Goal: Connect with others: Go to known website

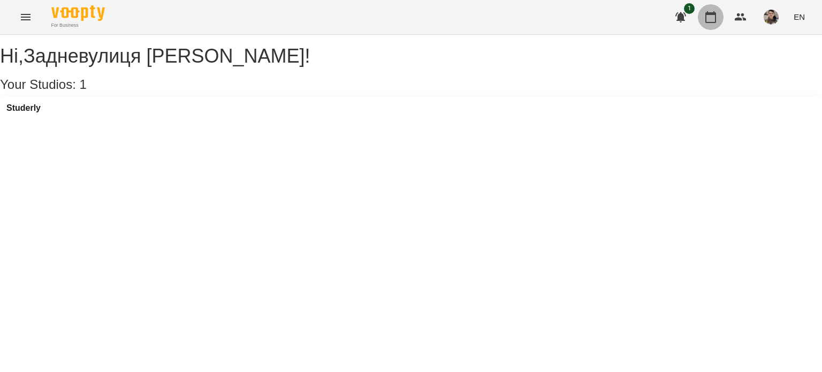
click at [711, 18] on icon "button" at bounding box center [710, 17] width 13 height 13
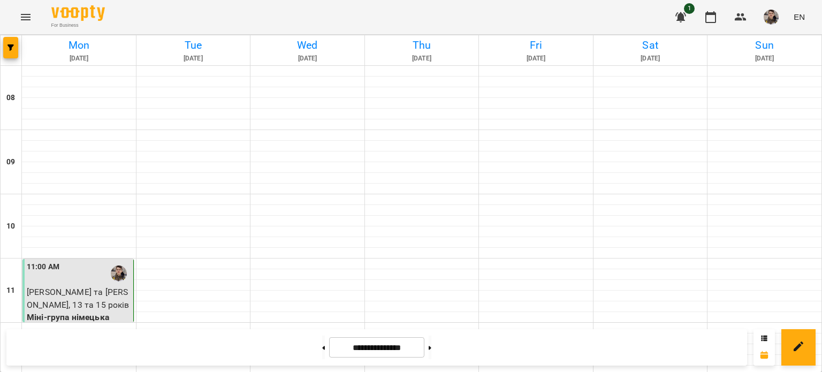
scroll to position [564, 0]
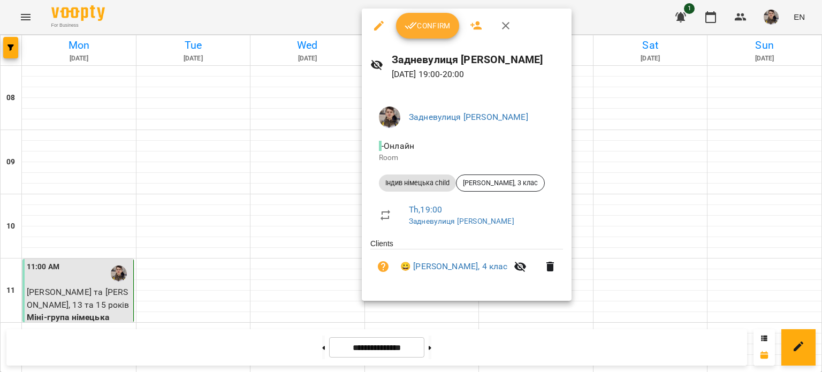
click at [500, 192] on li "Індив [DEMOGRAPHIC_DATA] child [PERSON_NAME], 3 клас" at bounding box center [466, 183] width 193 height 26
click at [501, 188] on div "[PERSON_NAME], 3 клас" at bounding box center [500, 182] width 89 height 17
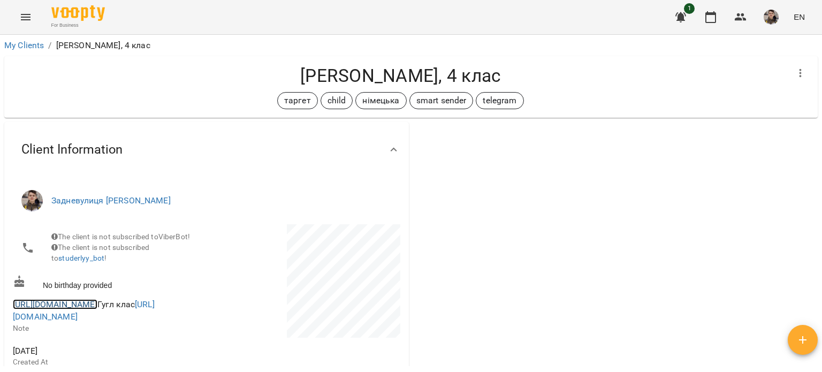
click at [97, 309] on link "[URL][DOMAIN_NAME]" at bounding box center [55, 304] width 85 height 10
